Goal: Task Accomplishment & Management: Complete application form

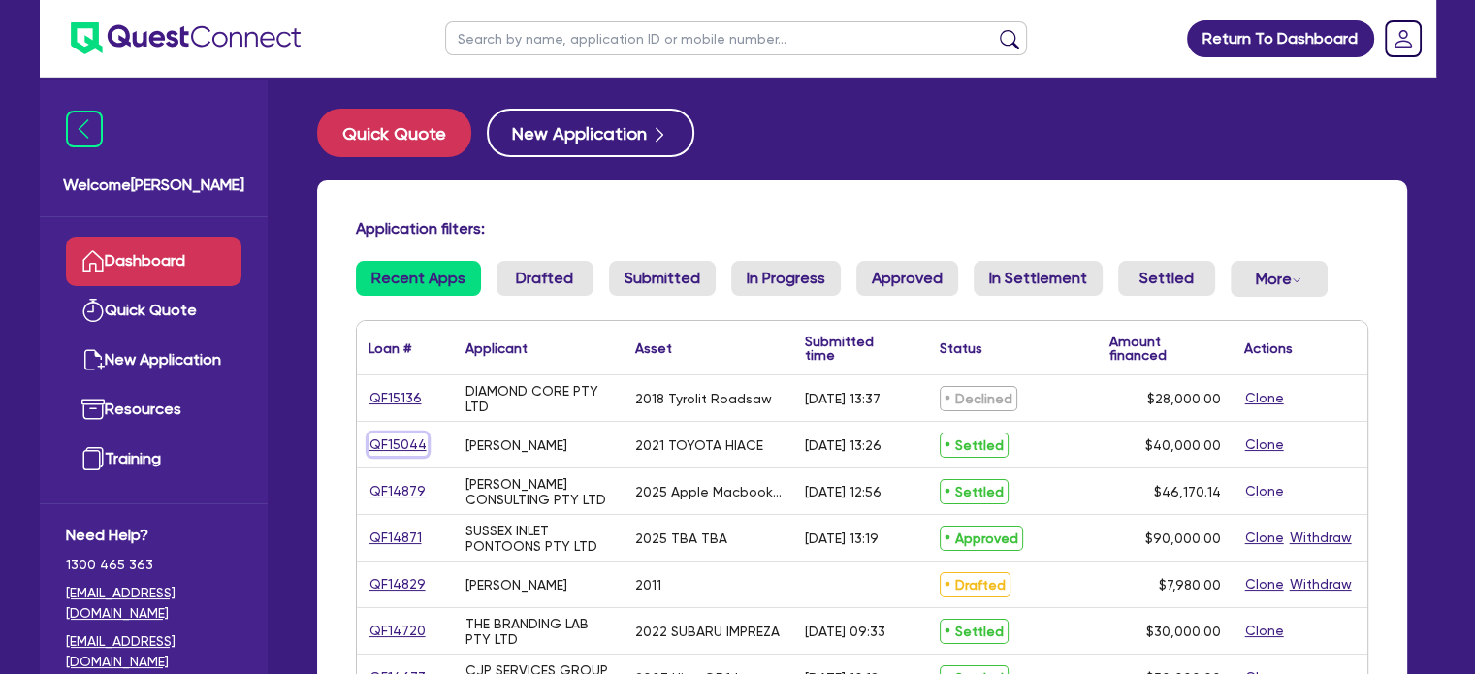
click at [403, 450] on link "QF15044" at bounding box center [397, 444] width 59 height 22
select select "CARS_AND_LIGHT_TRUCKS"
select select "VANS_AND_UTES"
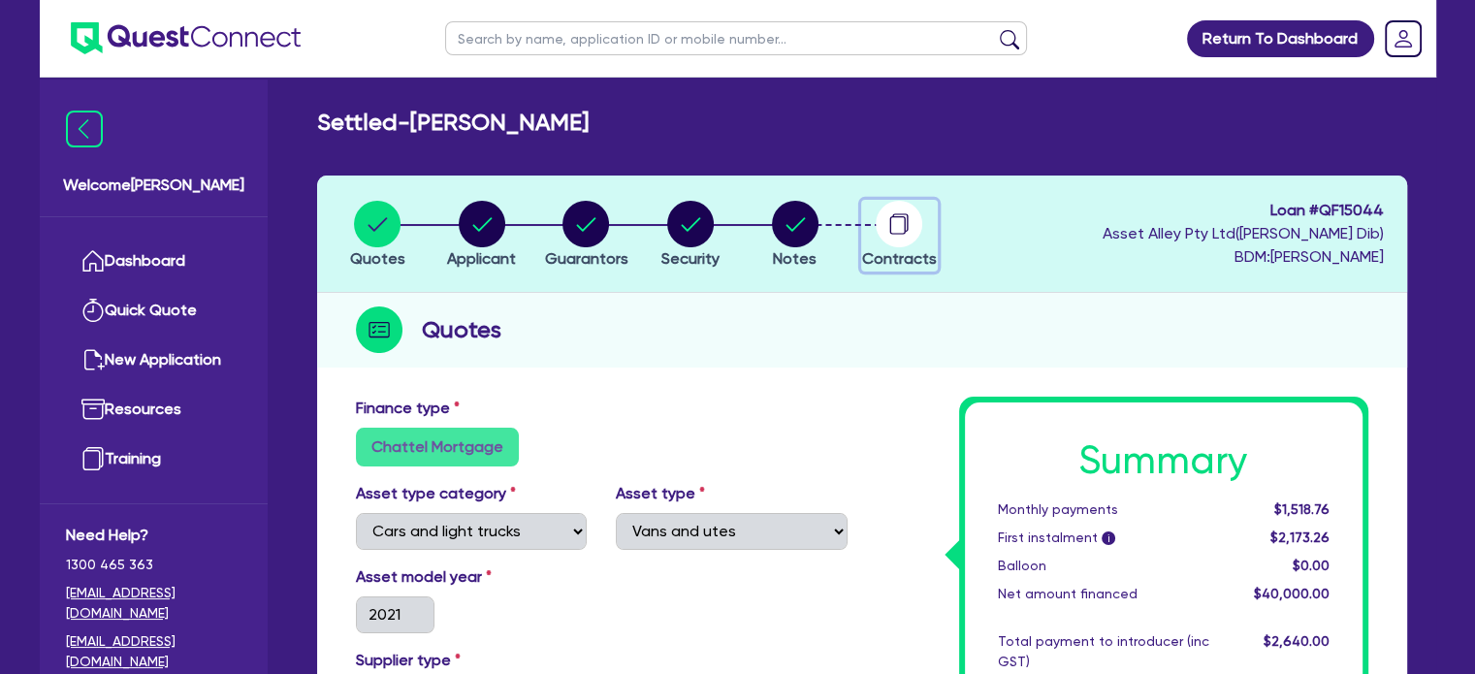
click at [896, 245] on button "Contracts" at bounding box center [899, 236] width 77 height 72
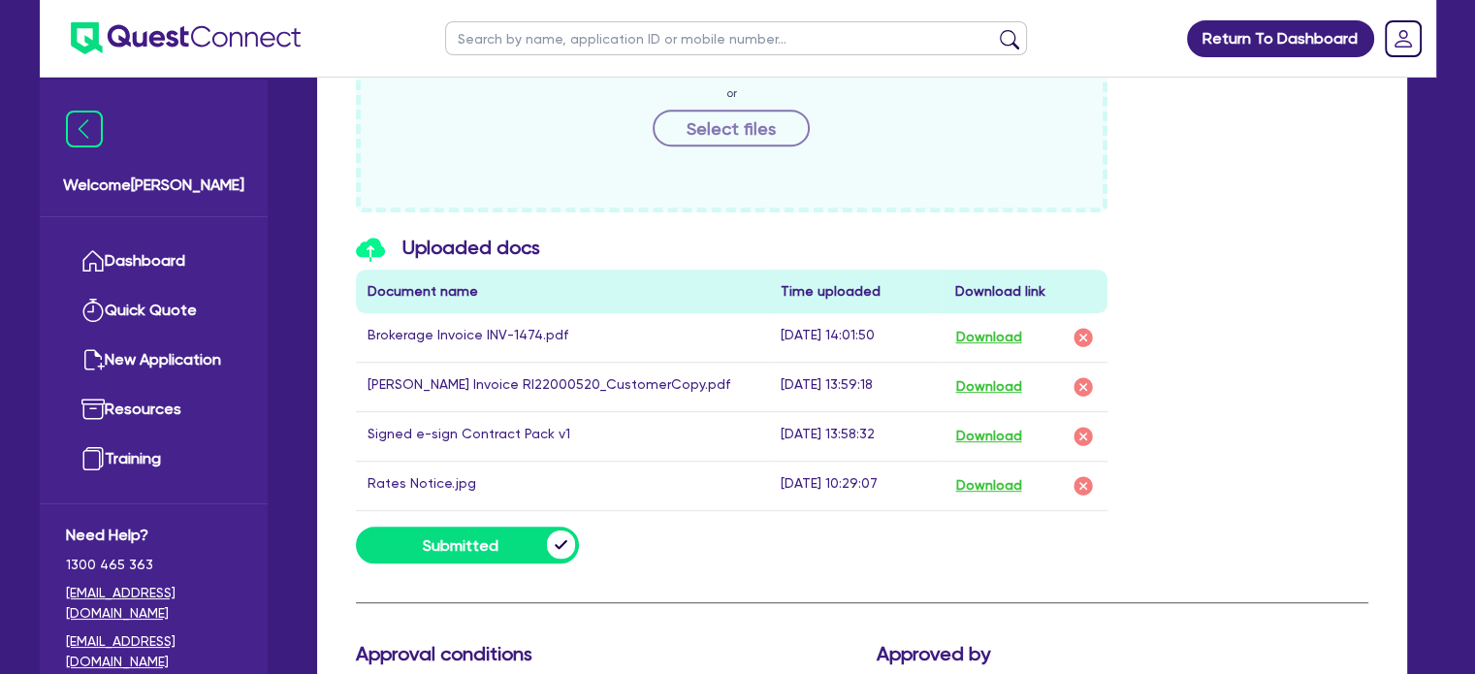
scroll to position [896, 0]
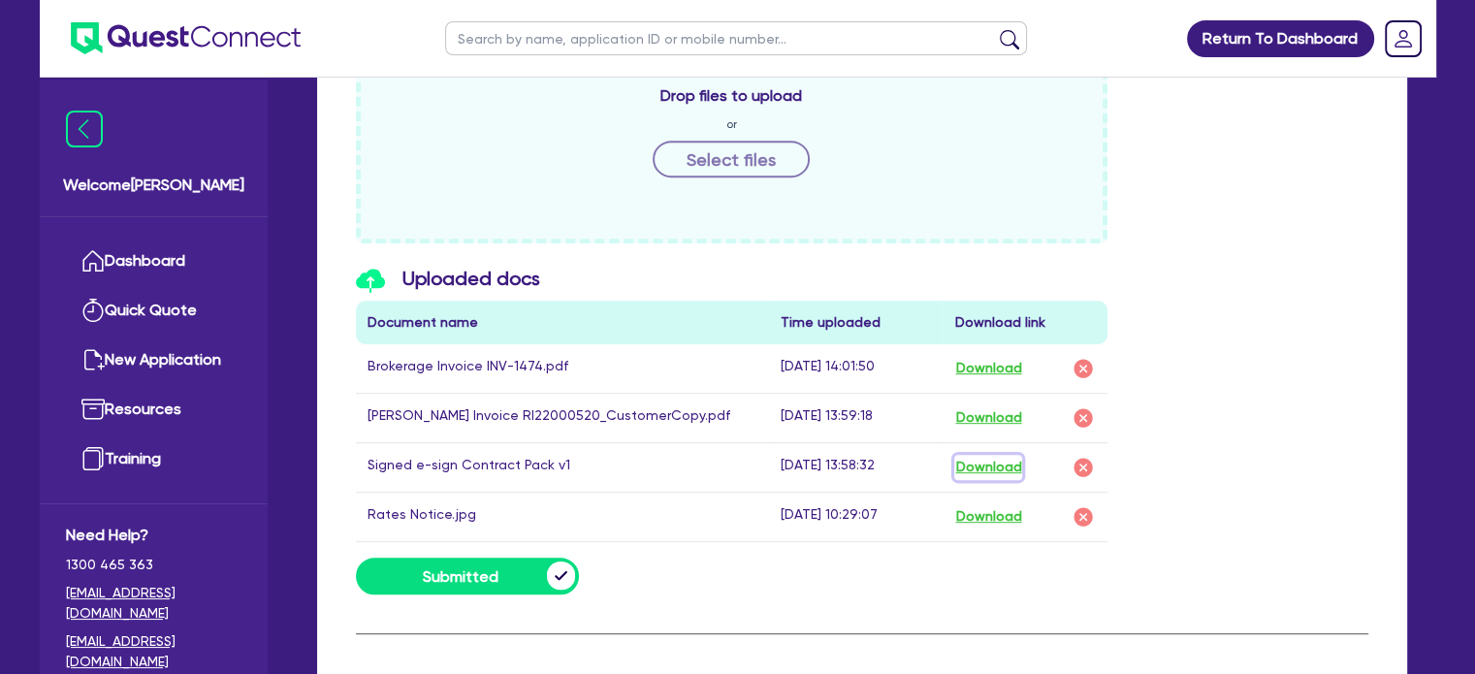
click at [983, 461] on button "Download" at bounding box center [988, 467] width 68 height 25
